Goal: Task Accomplishment & Management: Use online tool/utility

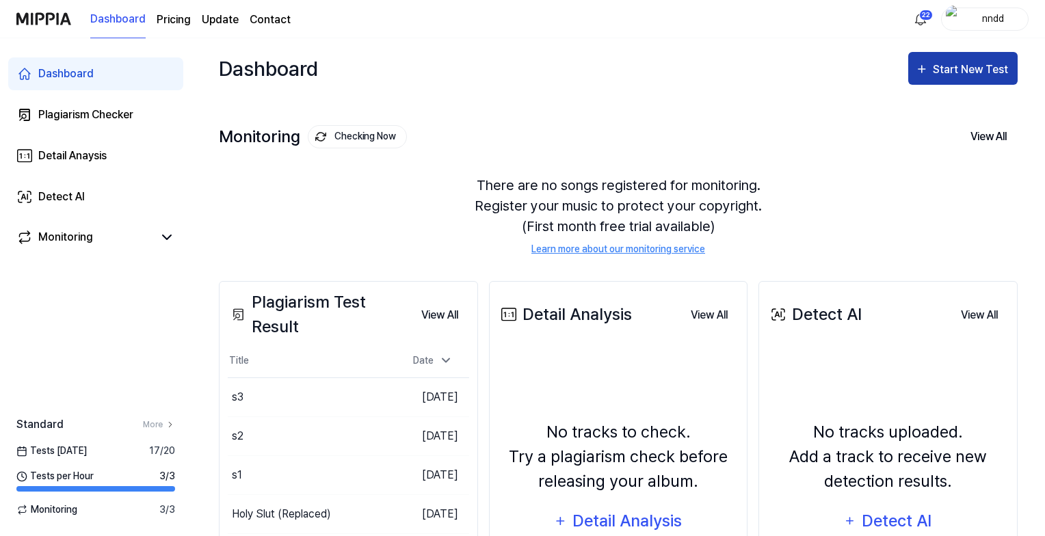
click at [983, 79] on button "Start New Test" at bounding box center [962, 68] width 109 height 33
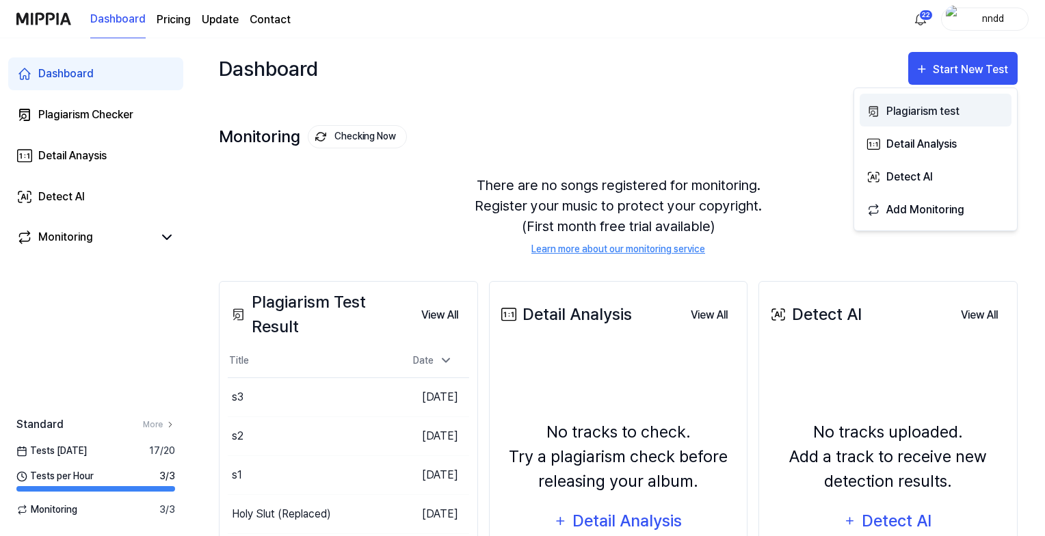
click at [898, 110] on div "Plagiarism test" at bounding box center [945, 112] width 119 height 18
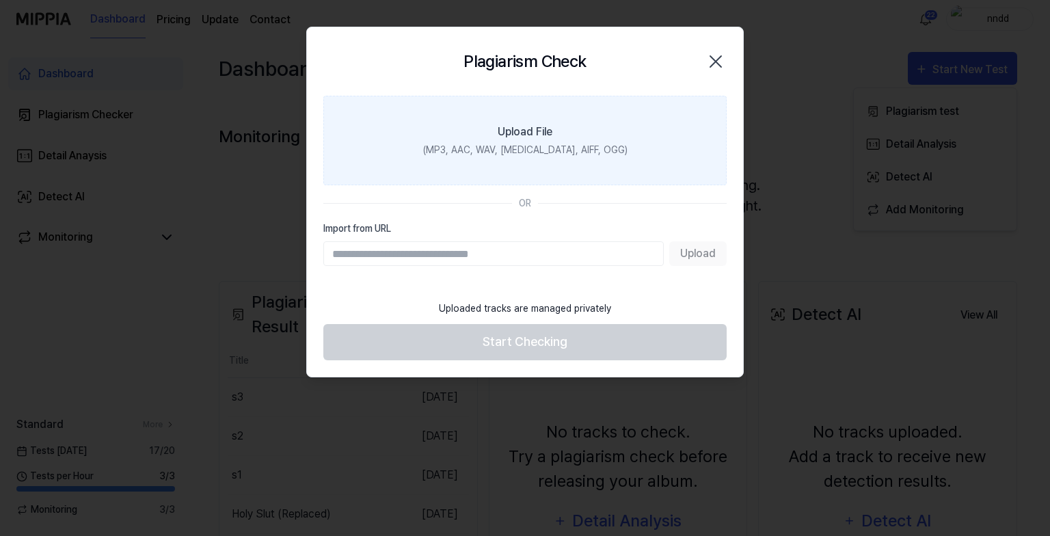
click at [541, 135] on div "Upload File" at bounding box center [525, 132] width 55 height 16
click at [0, 0] on input "Upload File (MP3, AAC, WAV, [MEDICAL_DATA], AIFF, OGG)" at bounding box center [0, 0] width 0 height 0
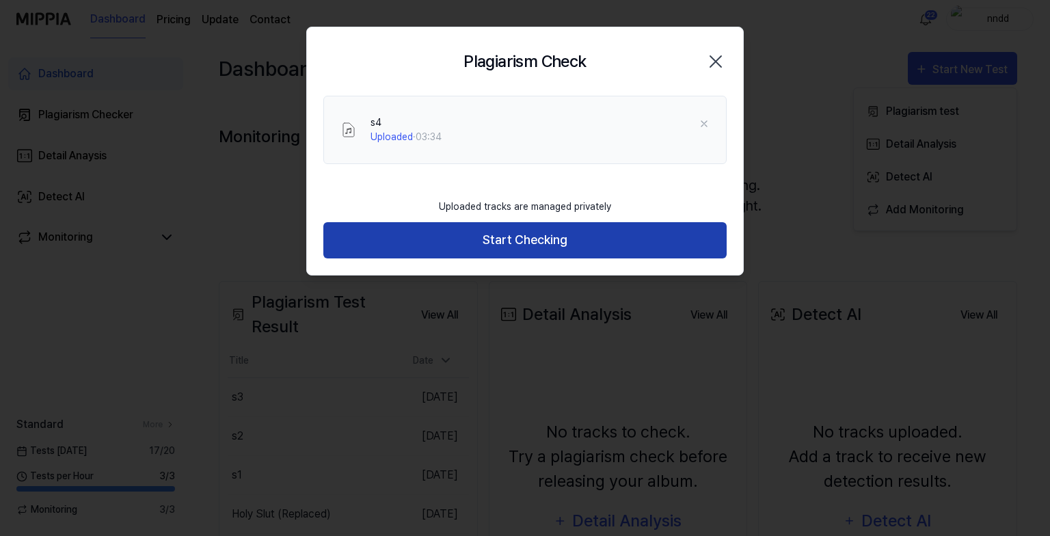
click at [485, 245] on button "Start Checking" at bounding box center [524, 240] width 403 height 36
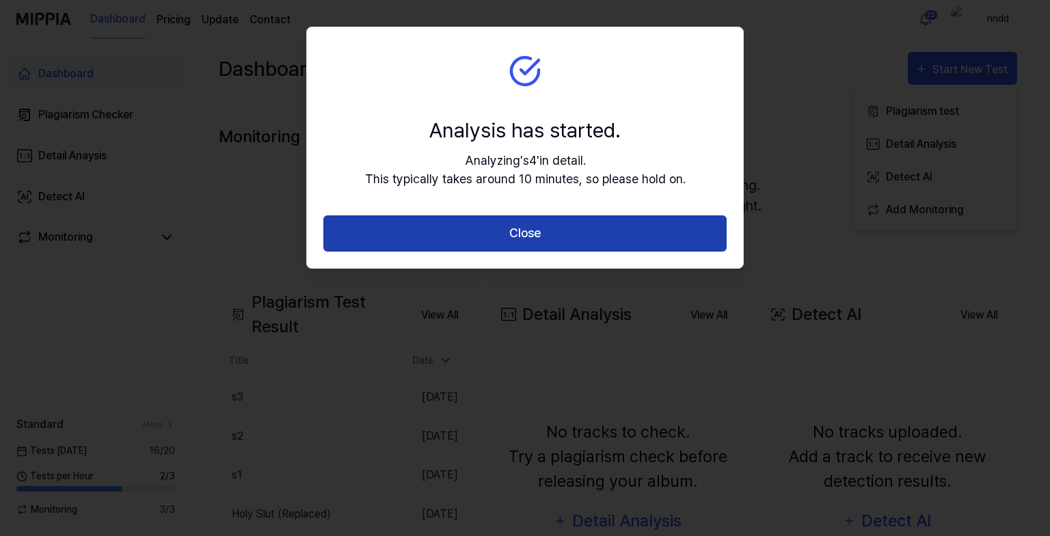
click at [552, 226] on button "Close" at bounding box center [524, 233] width 403 height 36
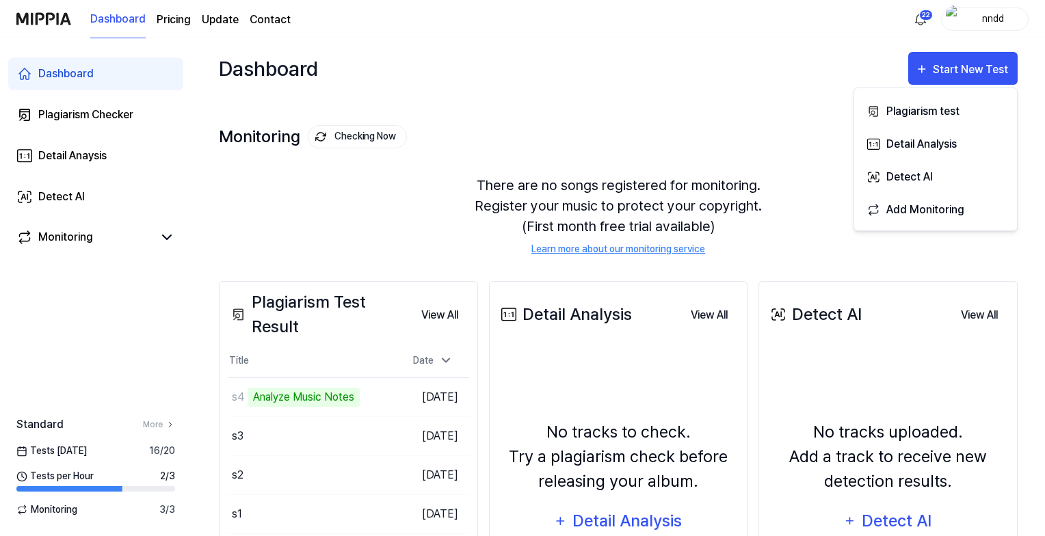
click at [476, 467] on div "Plagiarism Test Result View All Plagiarism Test Result Title Date s4 Analyze Mu…" at bounding box center [348, 513] width 259 height 465
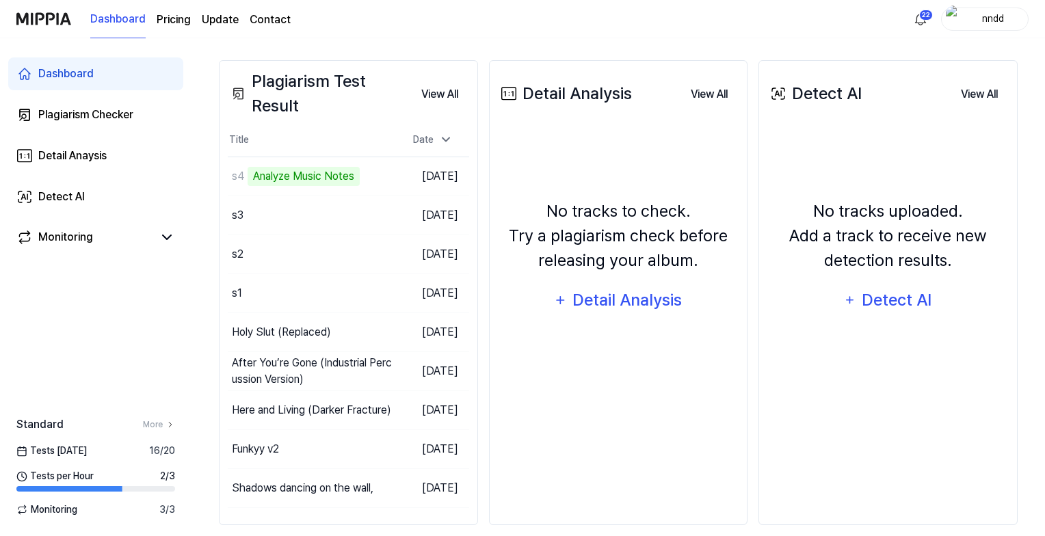
scroll to position [232, 0]
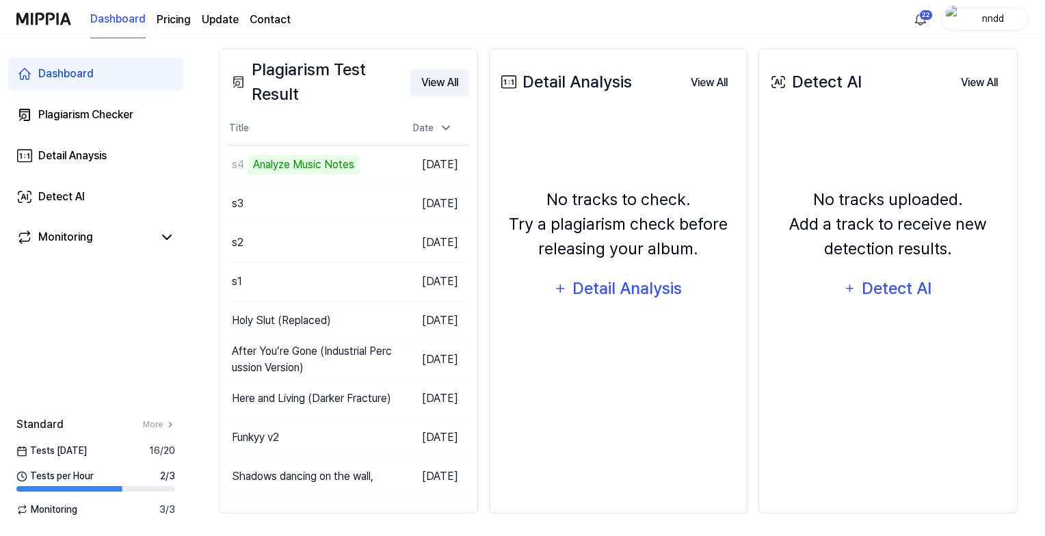
click at [446, 82] on button "View All" at bounding box center [439, 82] width 59 height 27
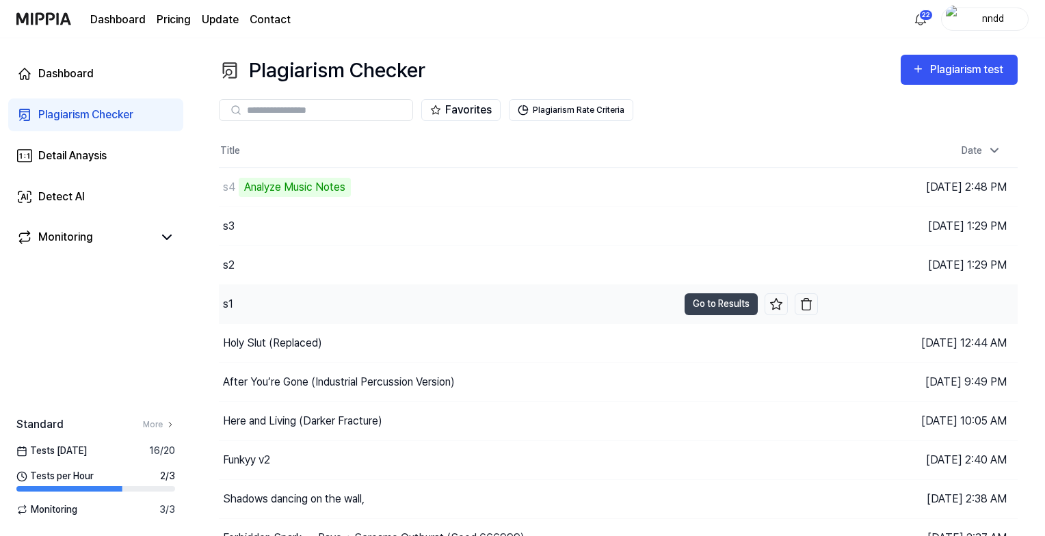
scroll to position [58, 0]
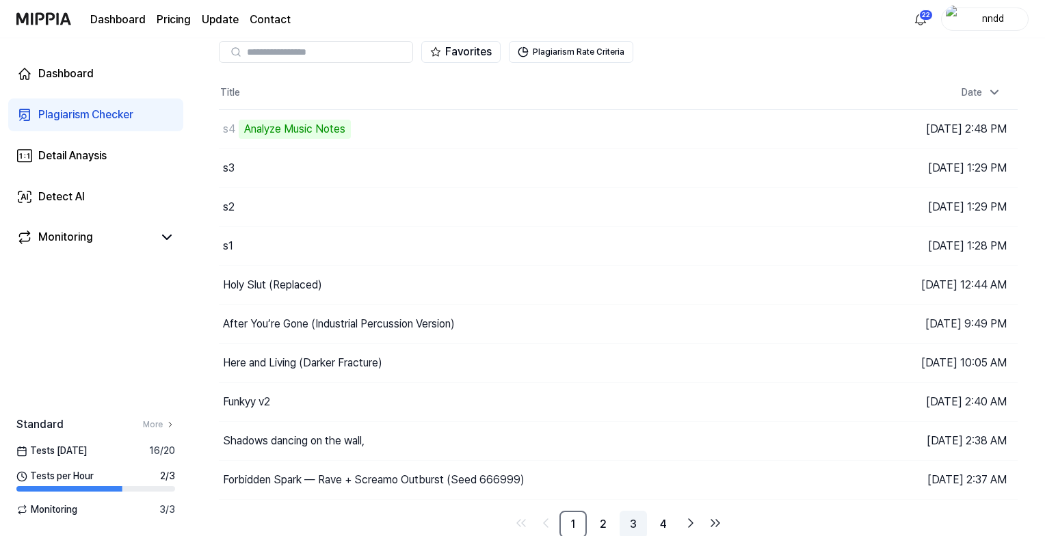
click at [630, 520] on link "3" at bounding box center [632, 524] width 27 height 27
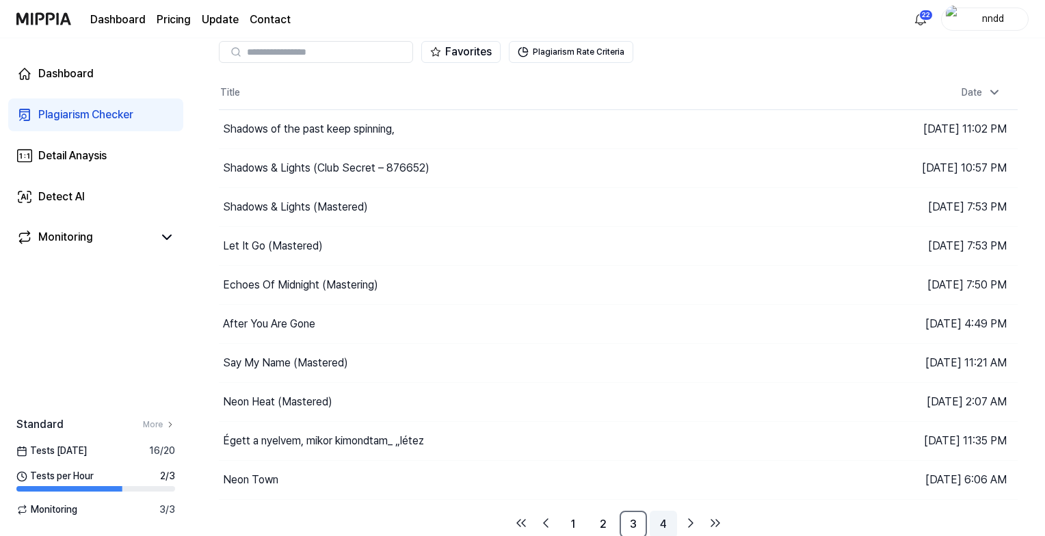
click at [664, 518] on link "4" at bounding box center [662, 524] width 27 height 27
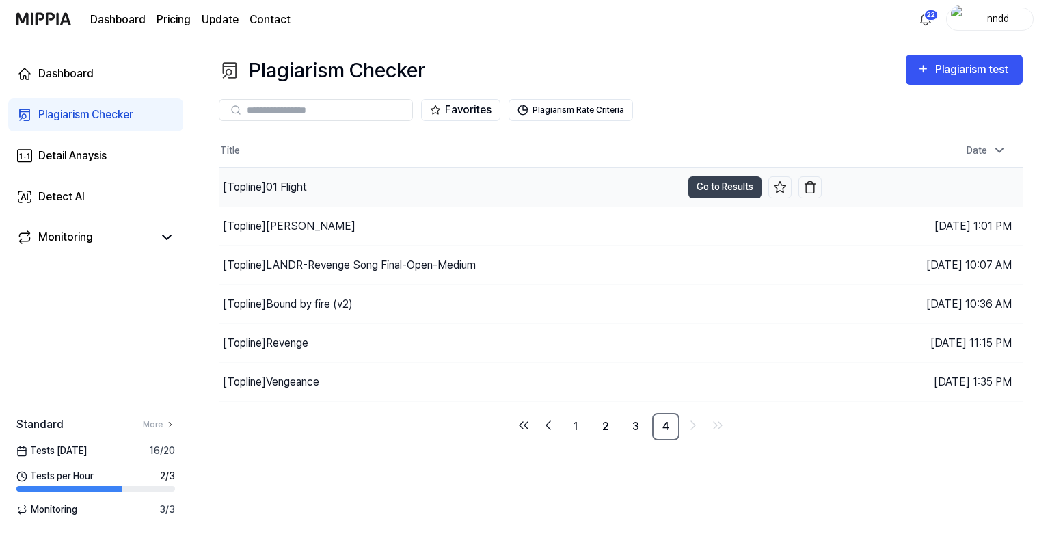
click at [288, 189] on div "[Topline] 01 Flight" at bounding box center [265, 187] width 84 height 16
click at [722, 189] on button "Go to Results" at bounding box center [724, 187] width 73 height 22
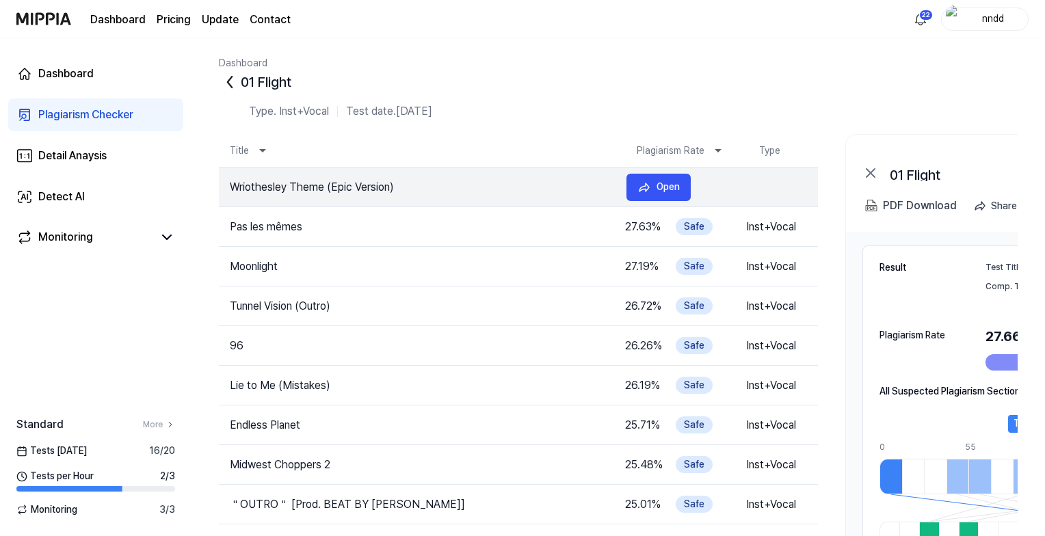
click at [457, 181] on td "Wriothesley Theme (Epic Version)" at bounding box center [417, 187] width 396 height 16
click at [656, 177] on button "Open" at bounding box center [658, 187] width 64 height 27
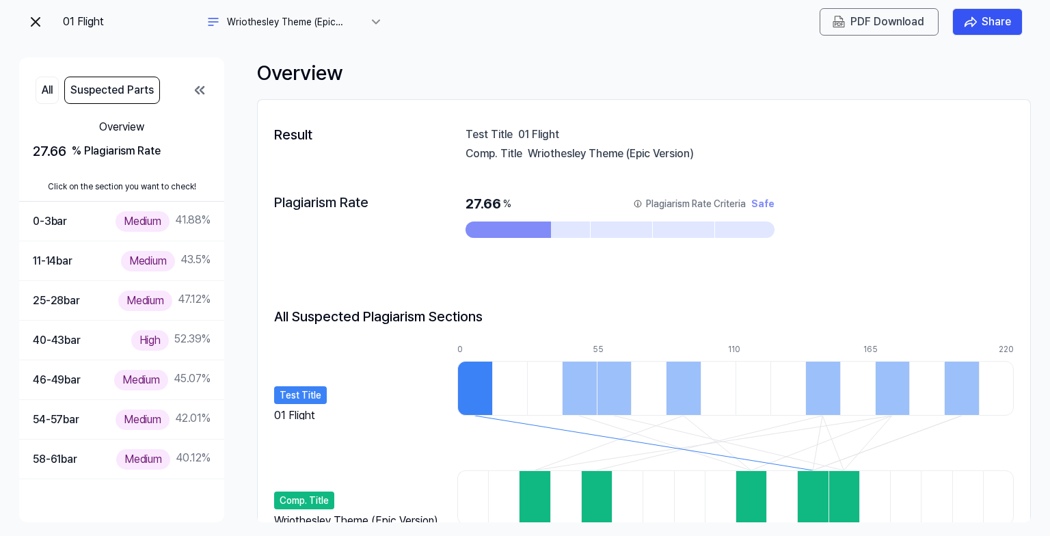
click at [33, 23] on img at bounding box center [35, 22] width 16 height 16
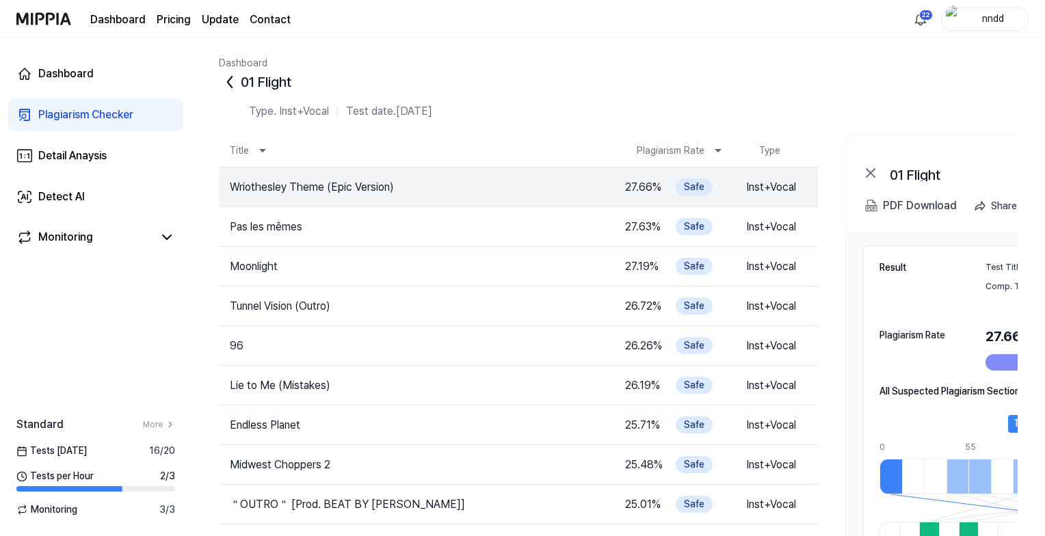
click at [236, 79] on icon at bounding box center [230, 82] width 22 height 22
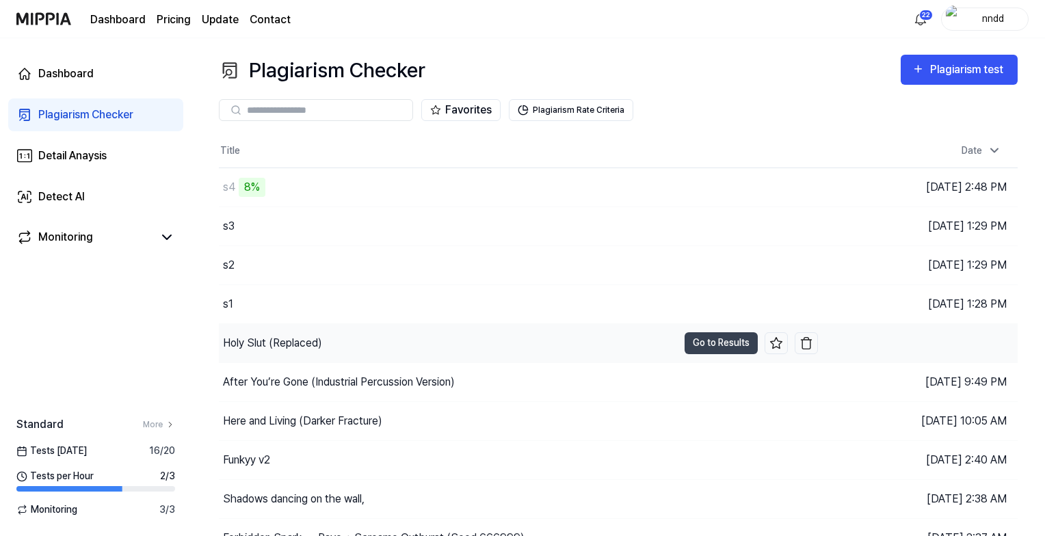
scroll to position [58, 0]
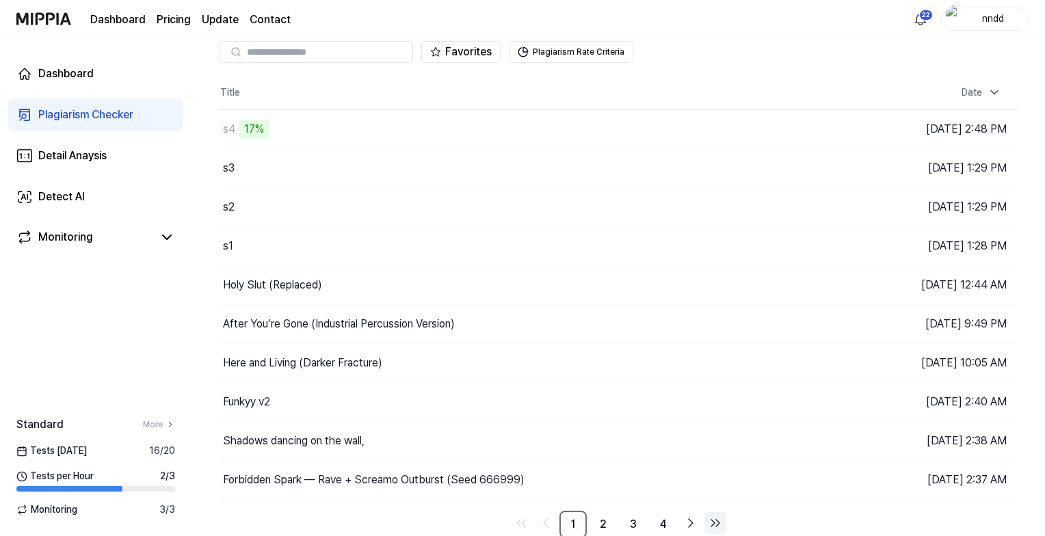
click at [709, 517] on icon "Go to last page" at bounding box center [715, 523] width 16 height 16
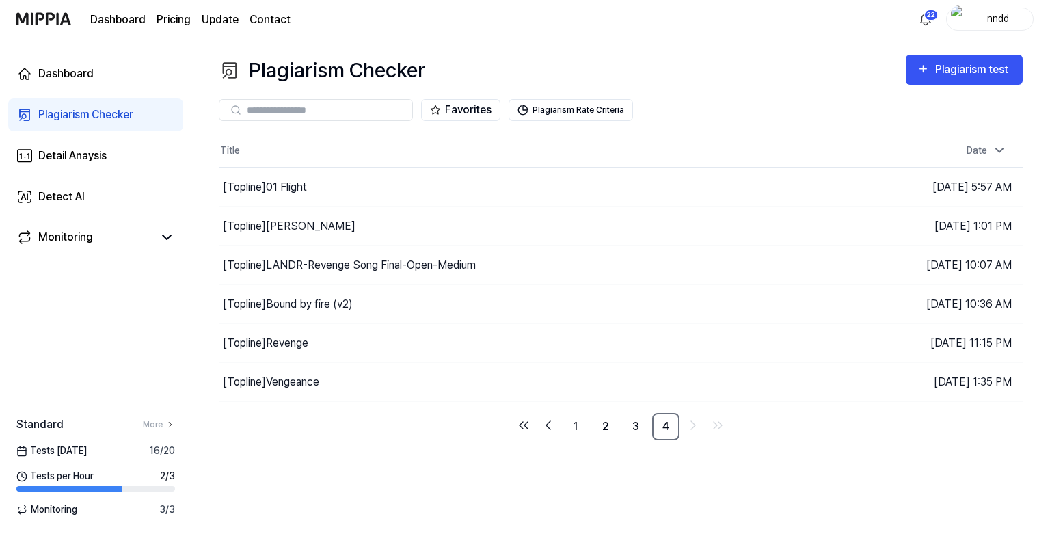
click at [79, 114] on div "Plagiarism Checker" at bounding box center [85, 115] width 95 height 16
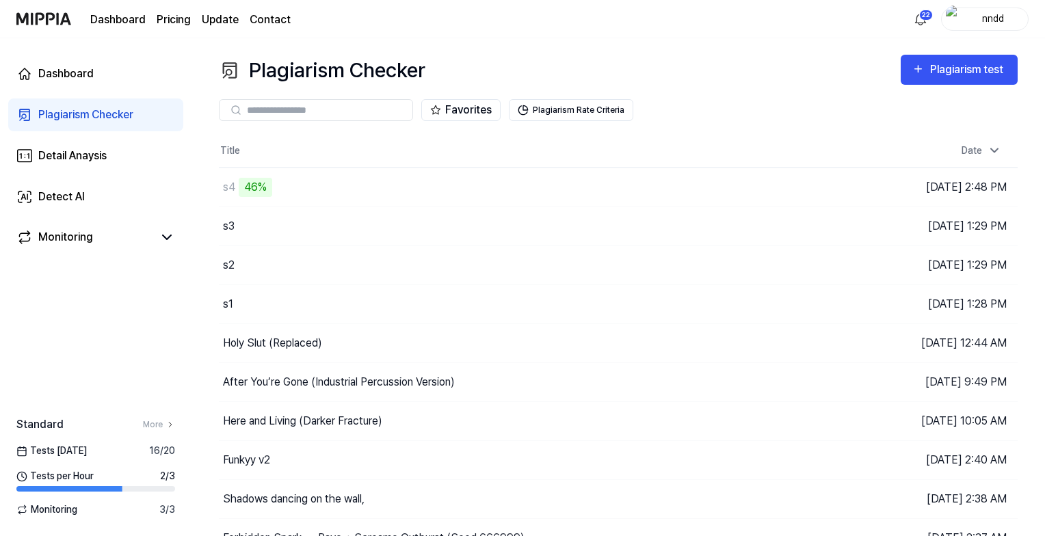
click at [79, 114] on div "Plagiarism Checker" at bounding box center [85, 115] width 95 height 16
click at [602, 183] on div "s4" at bounding box center [448, 187] width 459 height 38
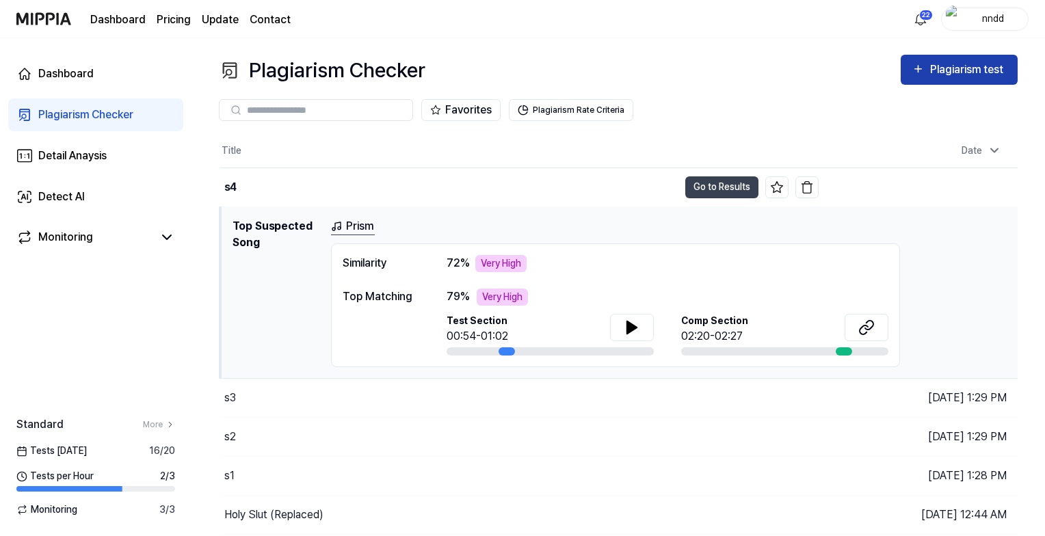
click at [935, 77] on div "Plagiarism test" at bounding box center [968, 70] width 77 height 18
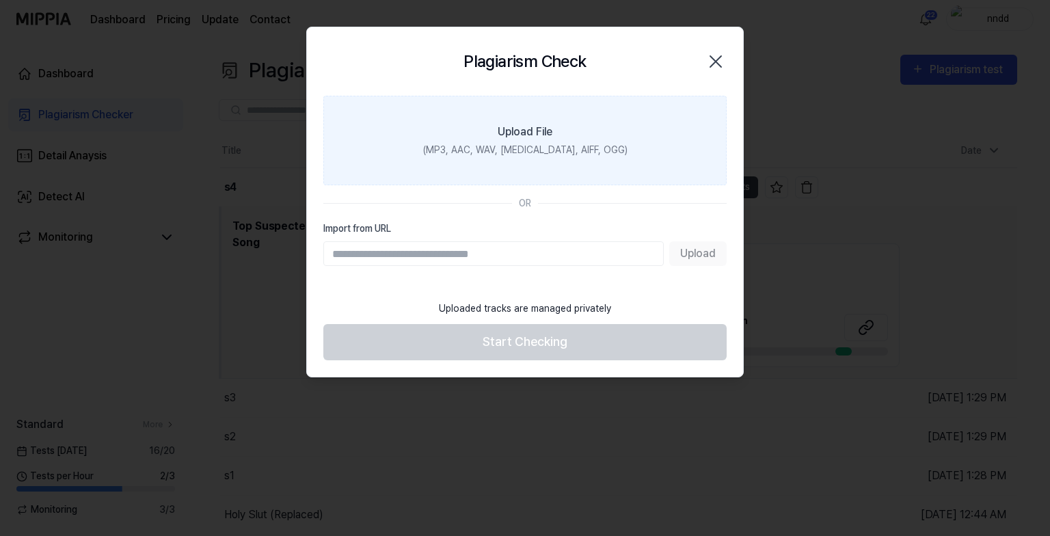
click at [569, 140] on label "Upload File (MP3, AAC, WAV, [MEDICAL_DATA], AIFF, OGG)" at bounding box center [524, 141] width 403 height 90
click at [0, 0] on input "Upload File (MP3, AAC, WAV, [MEDICAL_DATA], AIFF, OGG)" at bounding box center [0, 0] width 0 height 0
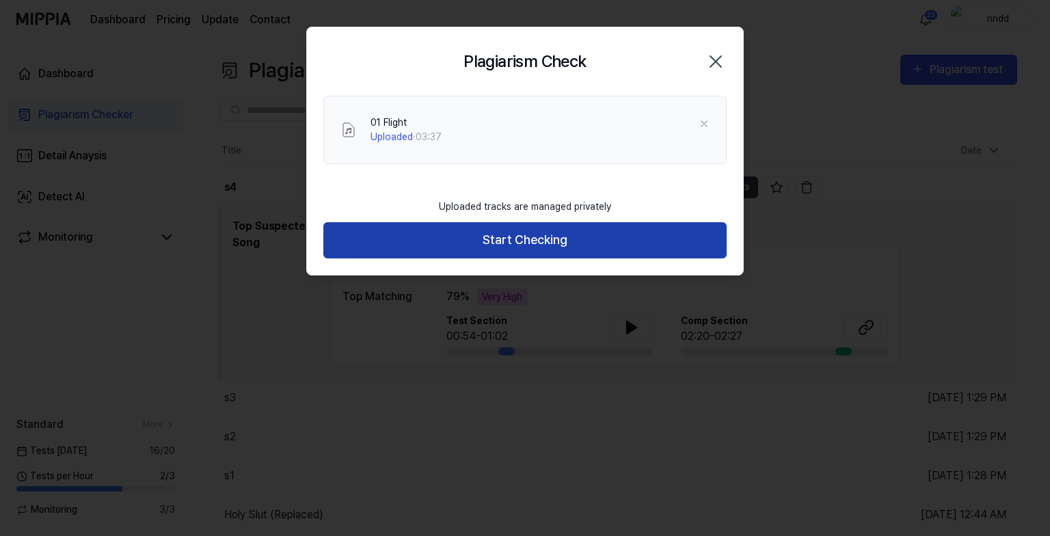
click at [522, 240] on button "Start Checking" at bounding box center [524, 240] width 403 height 36
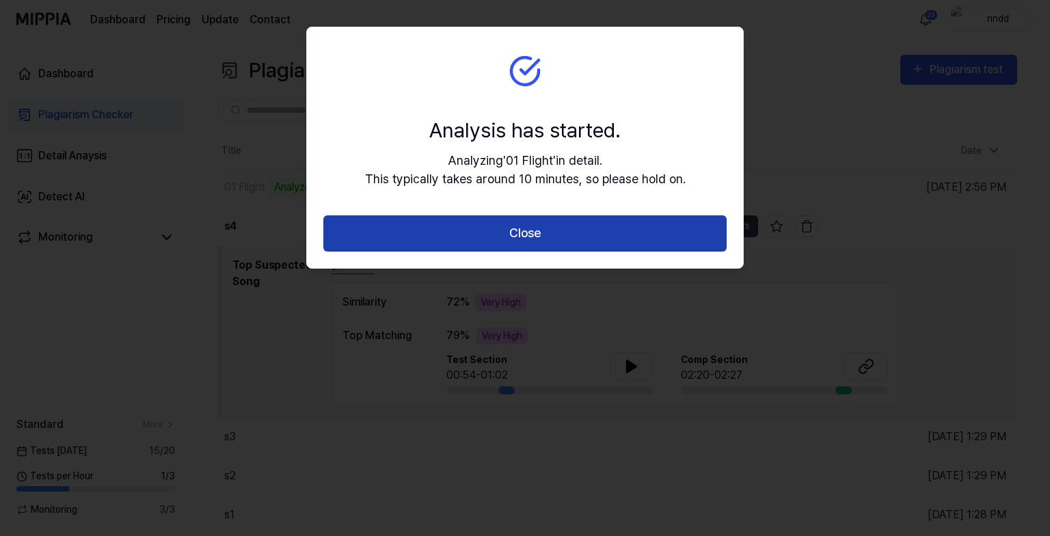
click at [495, 240] on button "Close" at bounding box center [524, 233] width 403 height 36
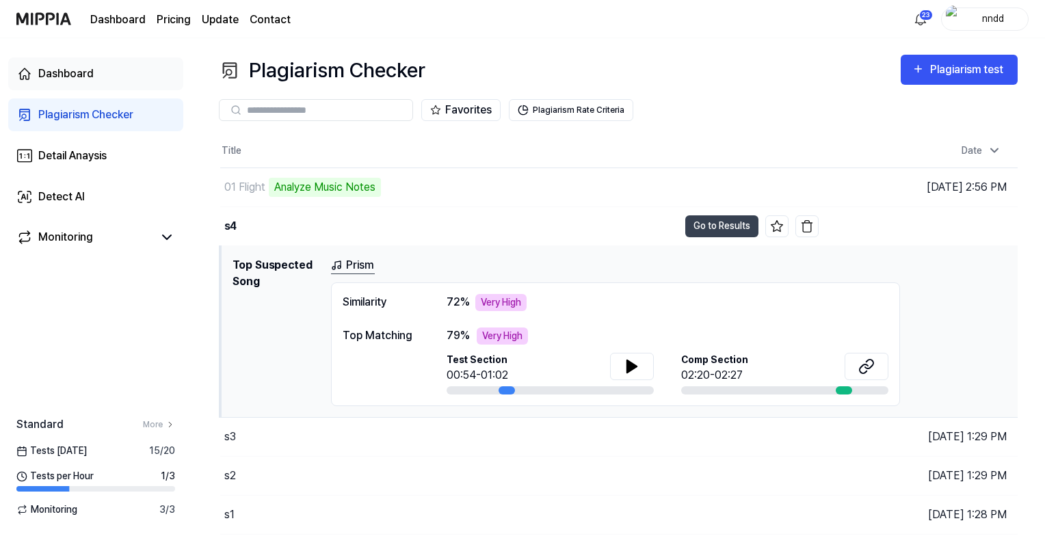
click at [52, 66] on div "Dashboard" at bounding box center [65, 74] width 55 height 16
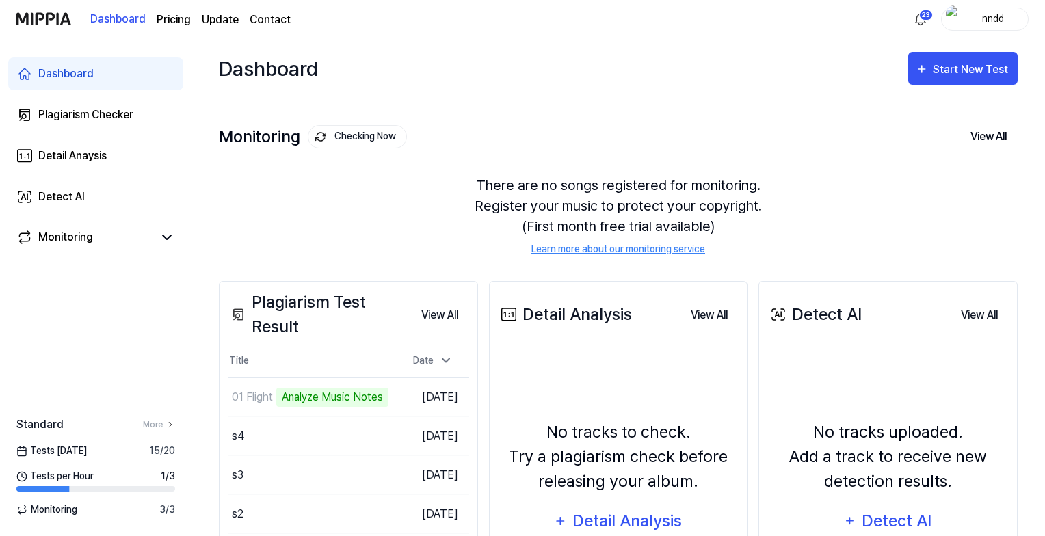
click at [898, 193] on div "There are no songs registered for monitoring. Register your music to protect yo…" at bounding box center [618, 216] width 798 height 114
